Goal: Task Accomplishment & Management: Complete application form

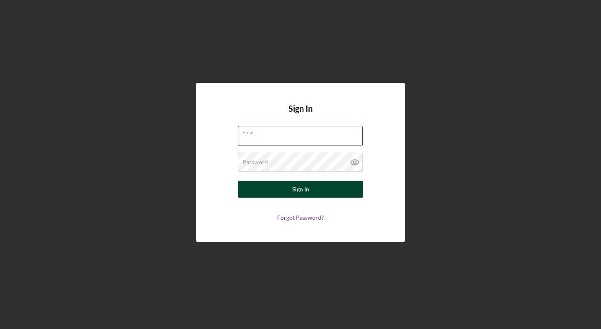
type input "[PERSON_NAME][EMAIL_ADDRESS][DOMAIN_NAME]"
click at [297, 193] on div "Sign In" at bounding box center [300, 189] width 17 height 17
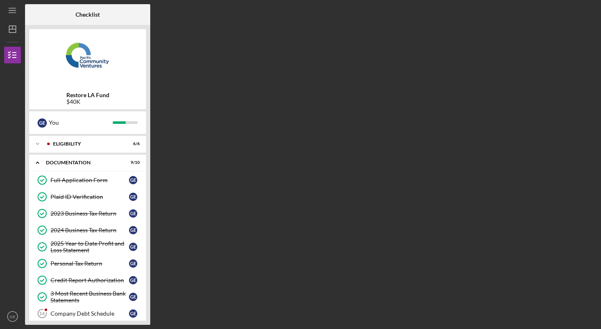
drag, startPoint x: 149, startPoint y: 164, endPoint x: 151, endPoint y: 187, distance: 23.1
click at [152, 187] on div "Checklist Restore LA Fund $40K G E You Icon/Expander Eligibility 6 / 6 Icon/Exp…" at bounding box center [310, 164] width 571 height 321
click at [115, 317] on link "Company Debt Schedule 14 Company Debt Schedule G E" at bounding box center [87, 313] width 108 height 17
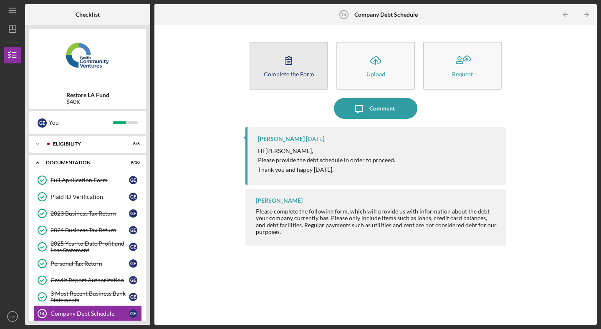
click at [299, 76] on div "Complete the Form" at bounding box center [289, 74] width 50 height 6
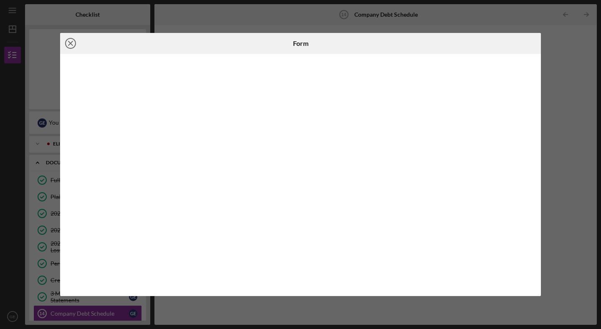
click at [74, 42] on icon "Icon/Close" at bounding box center [70, 43] width 21 height 21
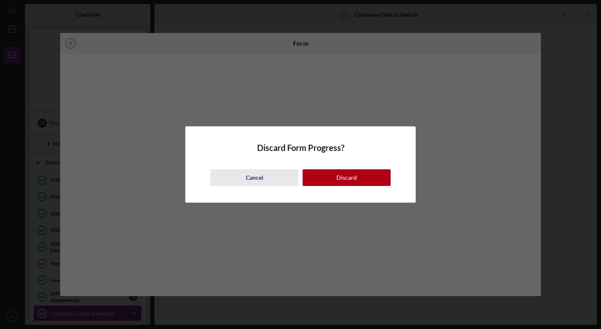
click at [268, 178] on button "Cancel" at bounding box center [254, 177] width 88 height 17
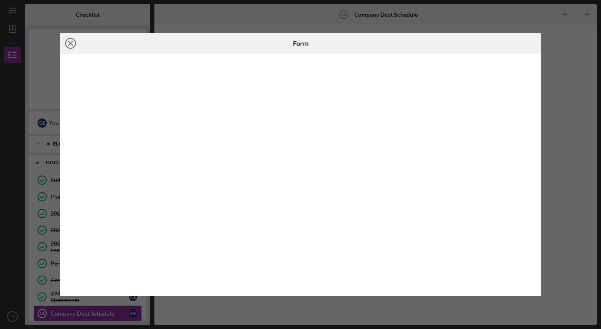
click at [80, 46] on icon "Icon/Close" at bounding box center [70, 43] width 21 height 21
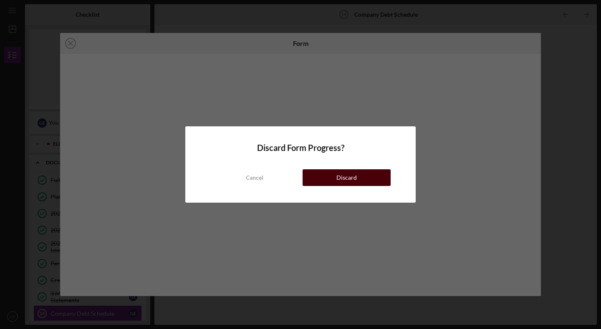
click at [325, 179] on button "Discard" at bounding box center [346, 177] width 88 height 17
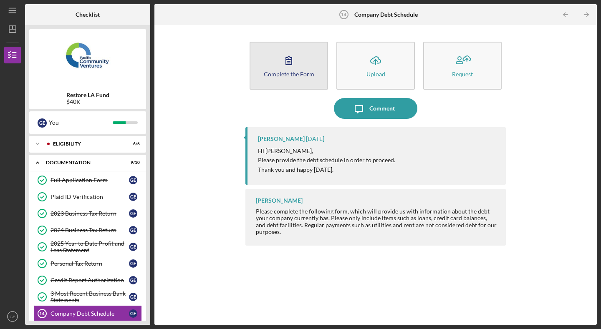
click at [298, 74] on div "Complete the Form" at bounding box center [289, 74] width 50 height 6
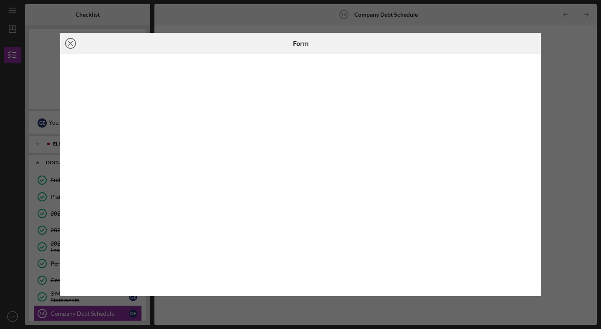
click at [65, 43] on circle at bounding box center [70, 43] width 10 height 10
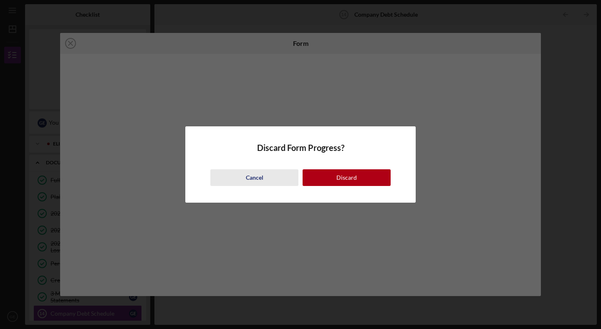
click at [267, 176] on button "Cancel" at bounding box center [254, 177] width 88 height 17
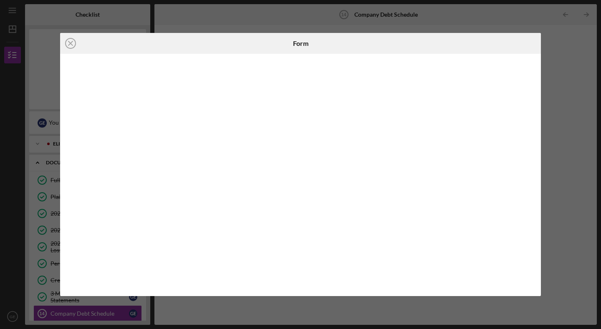
click at [555, 44] on div "Icon/Close Form" at bounding box center [300, 164] width 601 height 329
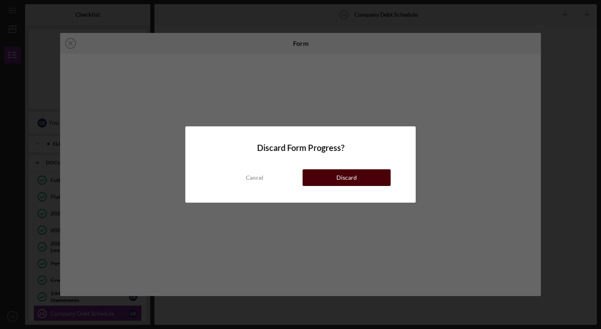
click at [327, 179] on button "Discard" at bounding box center [346, 177] width 88 height 17
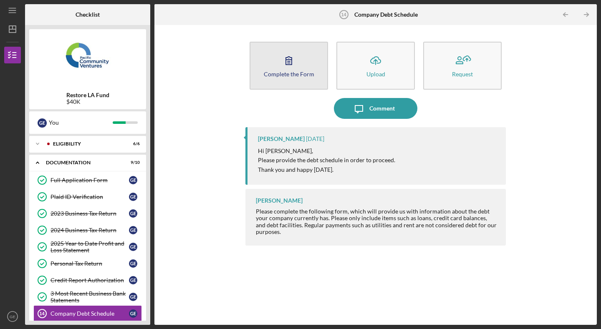
click at [301, 71] on div "Complete the Form" at bounding box center [289, 74] width 50 height 6
